Goal: Transaction & Acquisition: Book appointment/travel/reservation

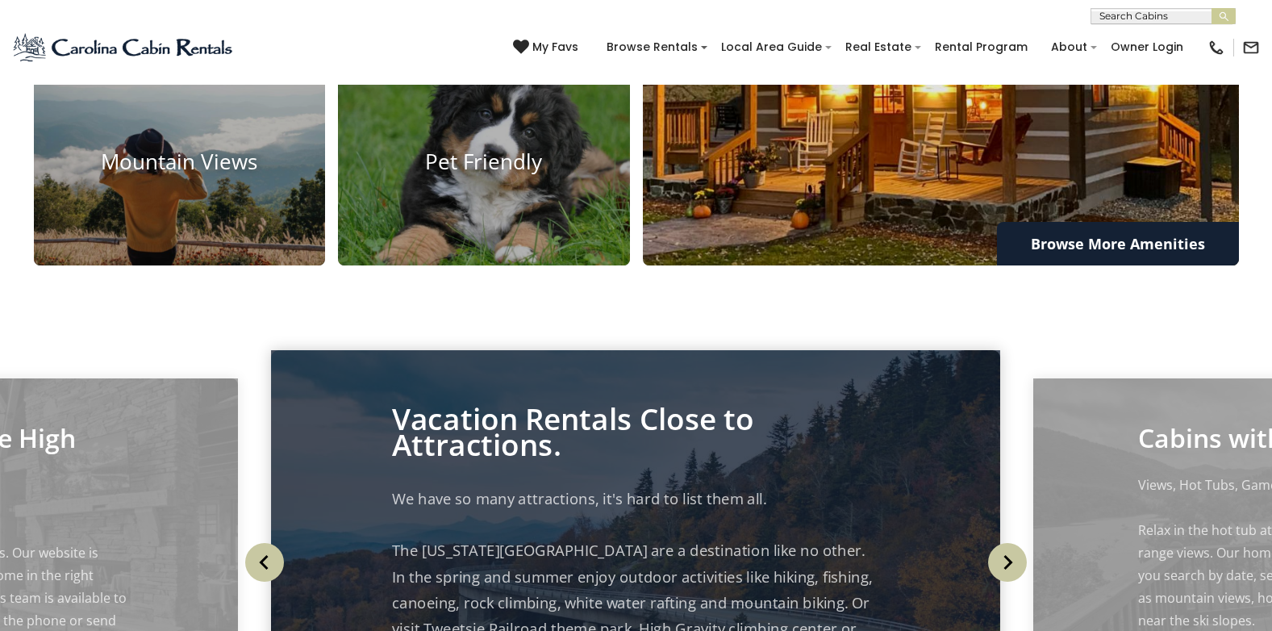
scroll to position [1210, 0]
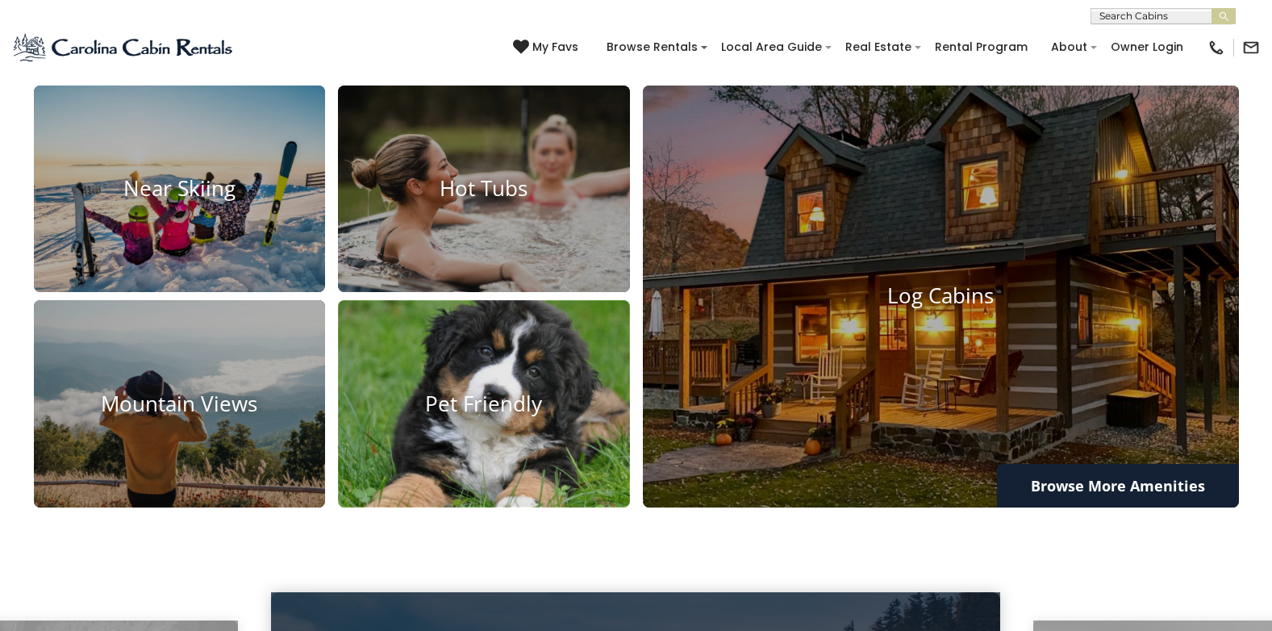
click at [506, 399] on h4 "Pet Friendly" at bounding box center [484, 403] width 292 height 25
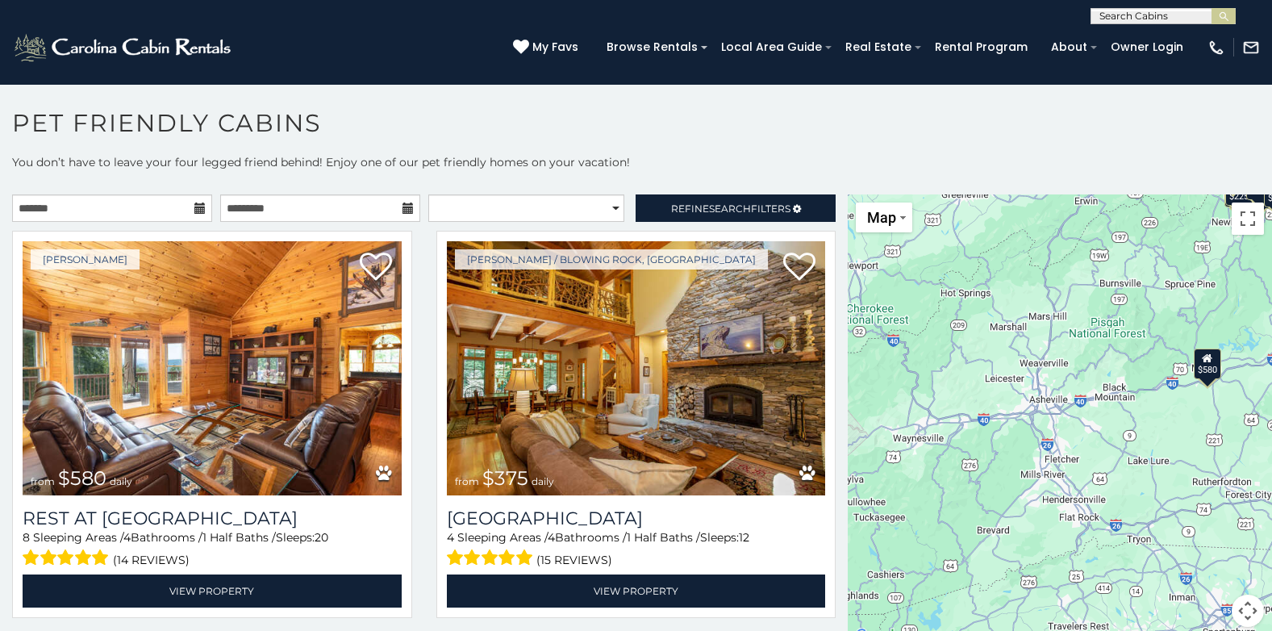
drag, startPoint x: 905, startPoint y: 548, endPoint x: 1072, endPoint y: 383, distance: 235.0
click at [1072, 383] on div "$580 $375 $325 $451 $460 $525 $315 $310 $315 $330 $395 $355 $650 $380 $675 $930…" at bounding box center [1060, 420] width 424 height 452
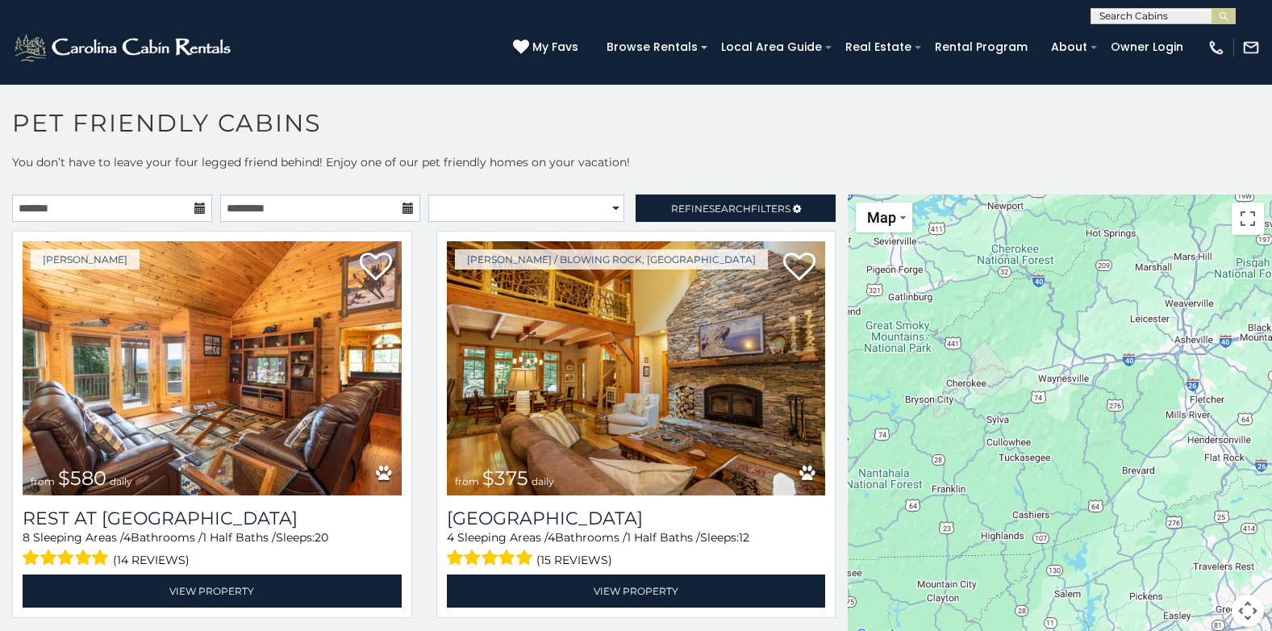
drag, startPoint x: 911, startPoint y: 533, endPoint x: 1057, endPoint y: 472, distance: 159.1
click at [1057, 472] on div "$580 $375 $325 $451 $460 $525 $315 $310 $315 $330 $395 $355 $650 $380 $675 $930…" at bounding box center [1060, 420] width 424 height 452
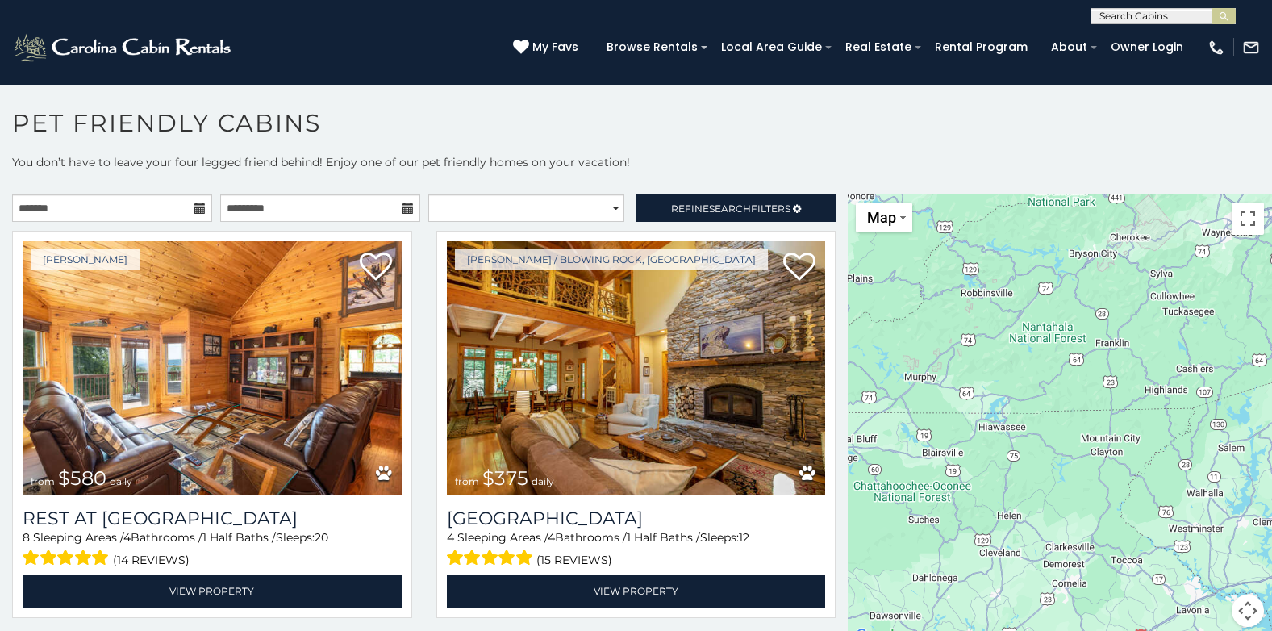
drag, startPoint x: 1124, startPoint y: 541, endPoint x: 1287, endPoint y: 394, distance: 218.7
click at [1271, 394] on html "**********" at bounding box center [636, 320] width 1272 height 640
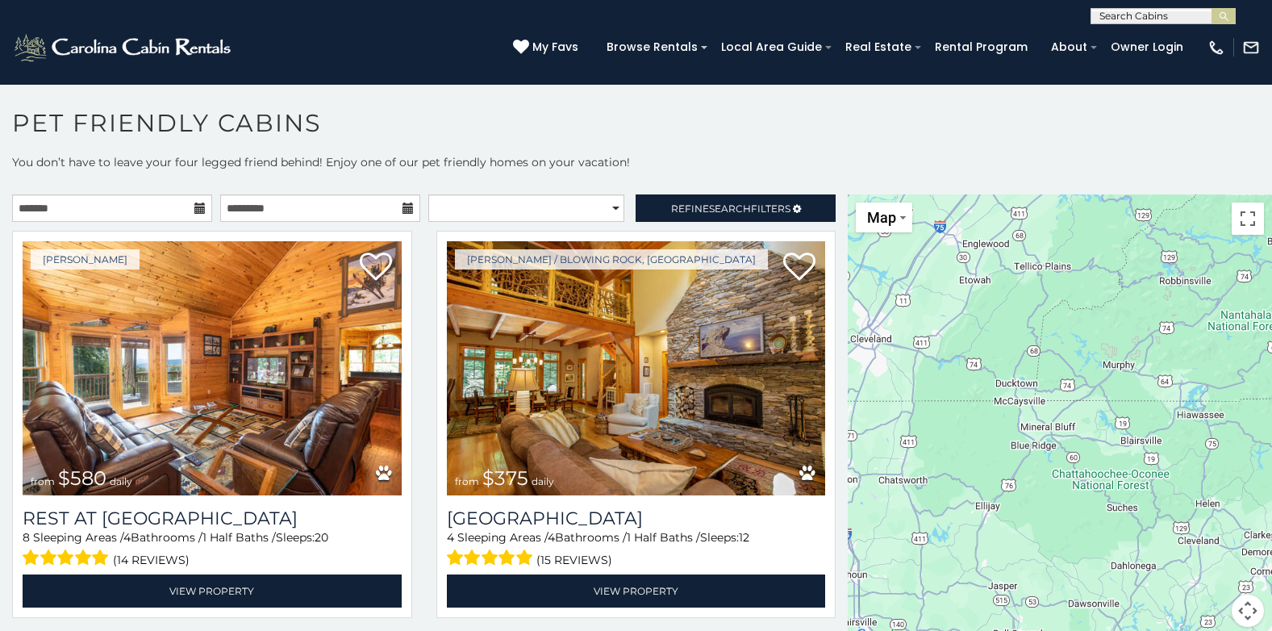
drag, startPoint x: 939, startPoint y: 473, endPoint x: 1147, endPoint y: 461, distance: 208.5
click at [1147, 461] on div "$580 $375 $325 $451 $460 $525 $315 $310 $315 $330 $395 $355 $650 $380 $675 $930…" at bounding box center [1060, 420] width 424 height 452
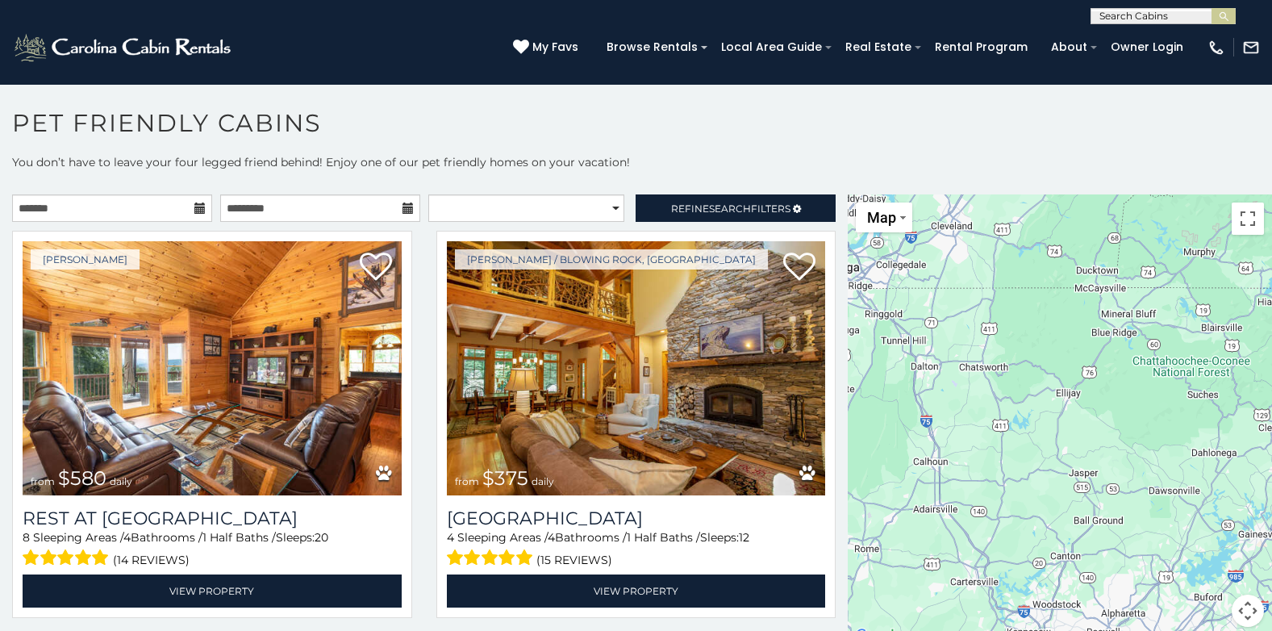
drag, startPoint x: 935, startPoint y: 437, endPoint x: 1017, endPoint y: 323, distance: 141.0
click at [1017, 323] on div "$580 $375 $325 $451 $460 $525 $315 $310 $315 $330 $395 $355 $650 $380 $675 $930…" at bounding box center [1060, 420] width 424 height 452
click at [1070, 395] on div "$580 $375 $325 $451 $460 $525 $315 $310 $315 $330 $395 $355 $650 $380 $675 $930…" at bounding box center [1060, 420] width 424 height 452
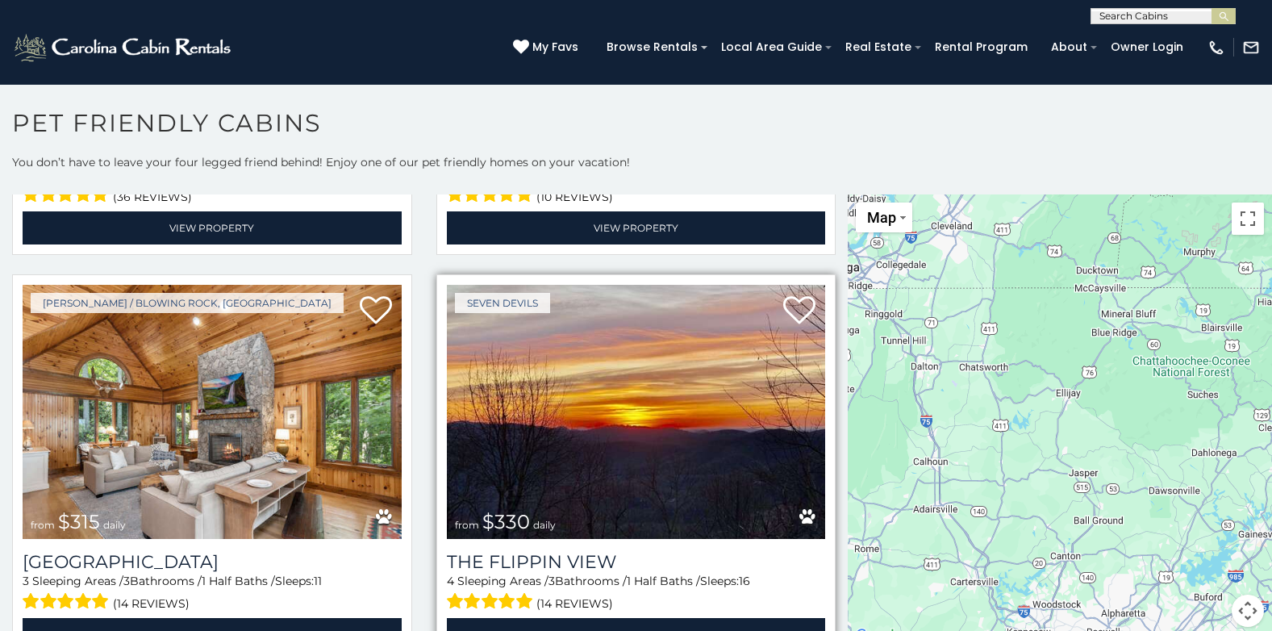
scroll to position [1694, 0]
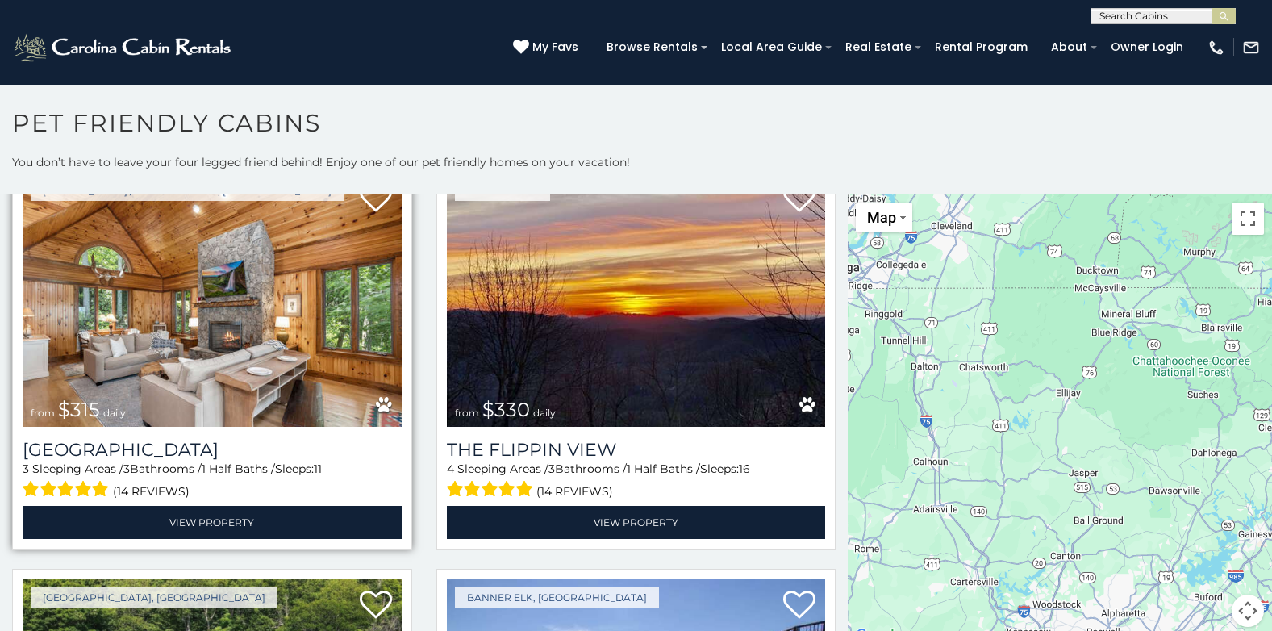
click at [249, 344] on img at bounding box center [212, 300] width 379 height 254
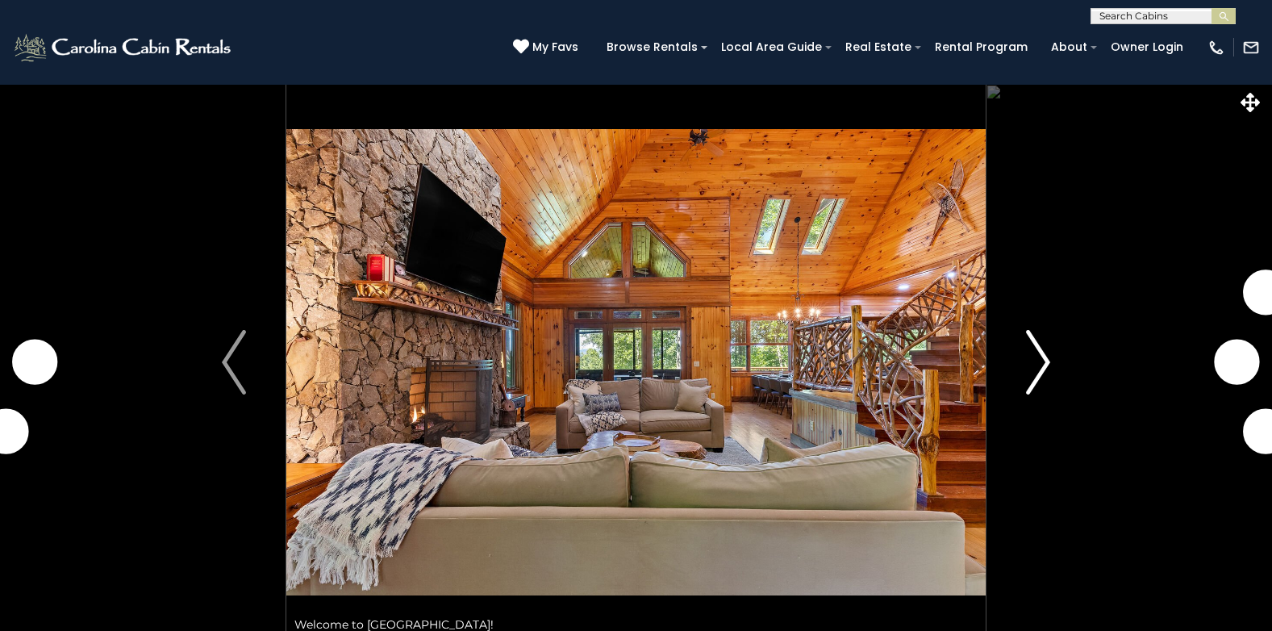
click at [1032, 365] on img "Next" at bounding box center [1038, 362] width 24 height 65
